Goal: Task Accomplishment & Management: Manage account settings

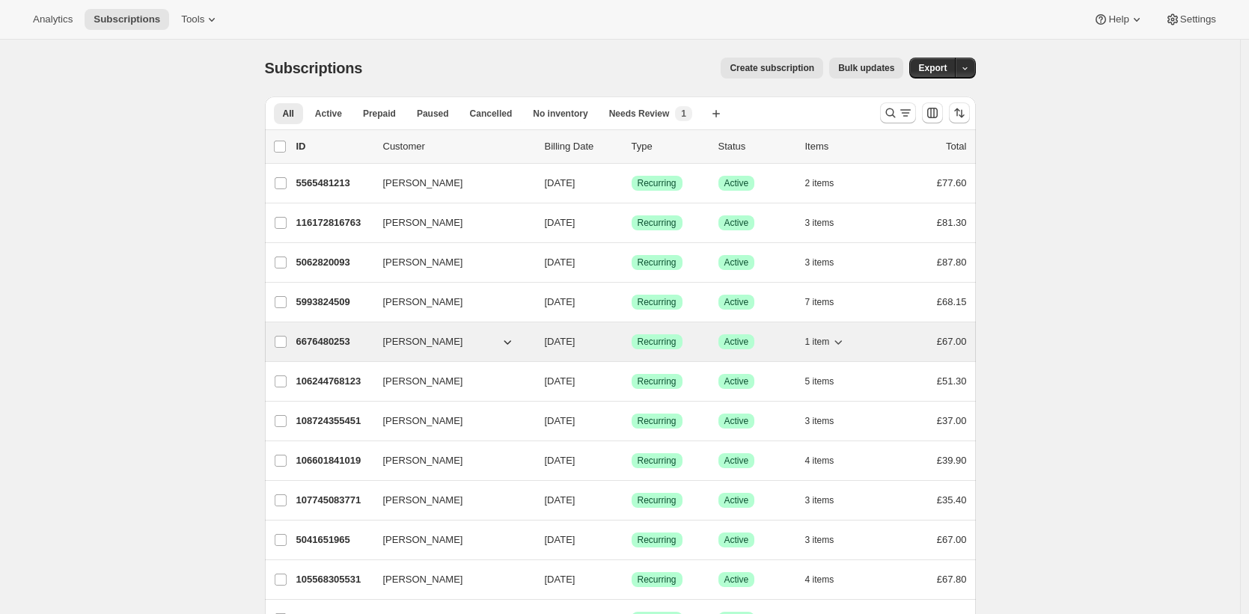
click at [315, 341] on p "6676480253" at bounding box center [333, 341] width 75 height 15
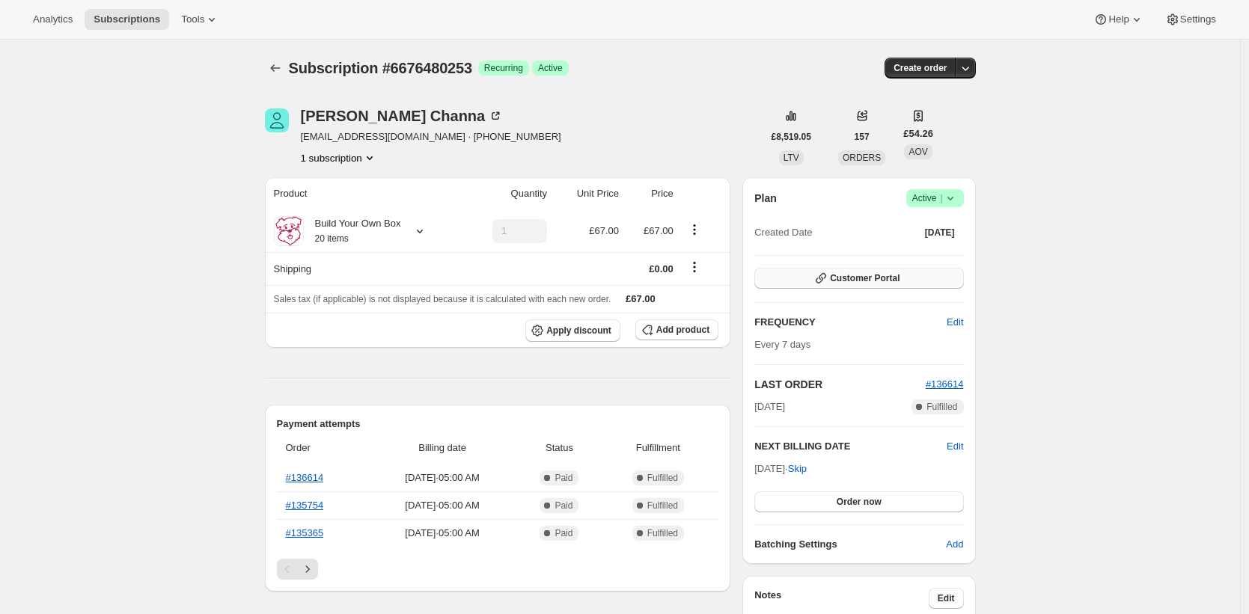
click at [839, 272] on button "Customer Portal" at bounding box center [858, 278] width 209 height 21
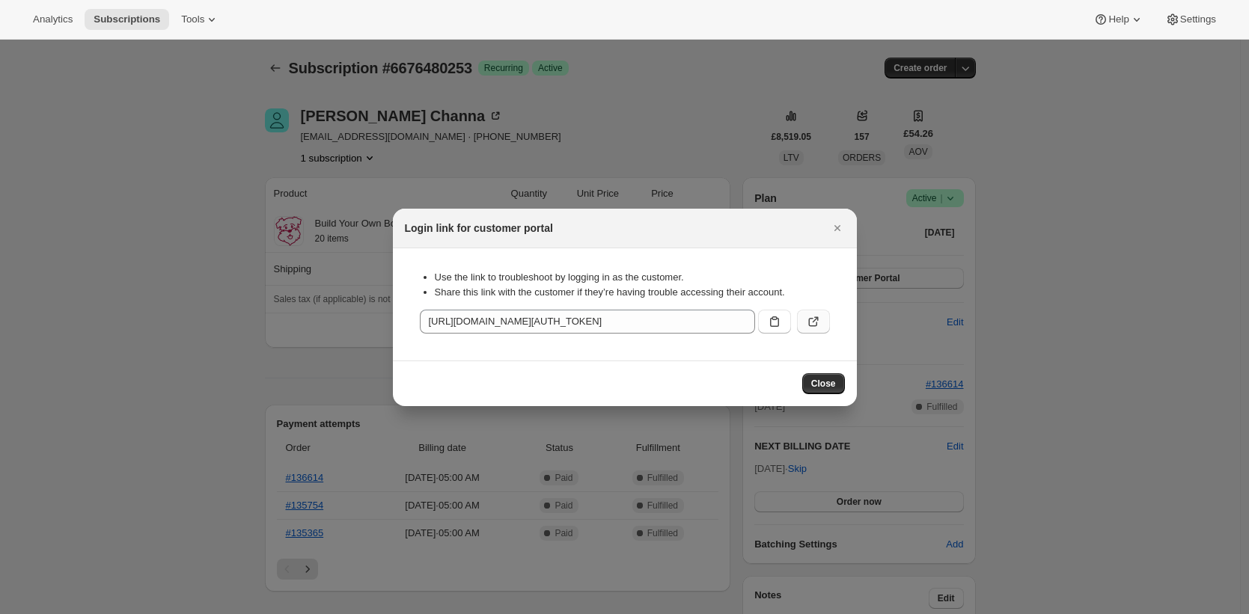
click at [815, 318] on icon ":rc1:" at bounding box center [815, 319] width 6 height 6
